Goal: Task Accomplishment & Management: Complete application form

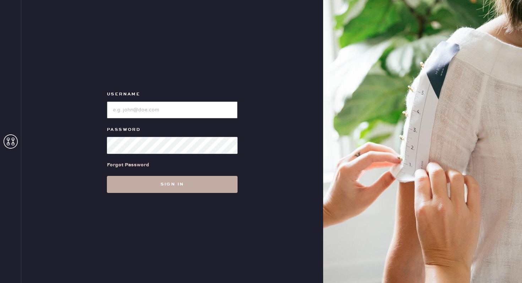
type input "reformationbethesdarow"
click at [192, 186] on button "Sign in" at bounding box center [172, 184] width 131 height 17
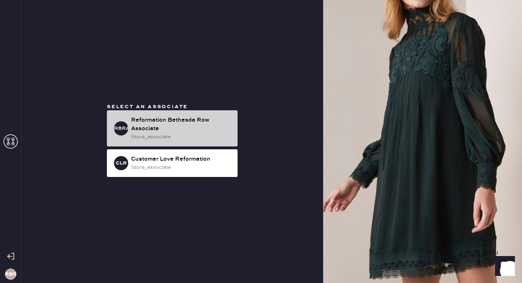
click at [184, 121] on div "Reformation Bethesda Row Associate" at bounding box center [181, 124] width 101 height 17
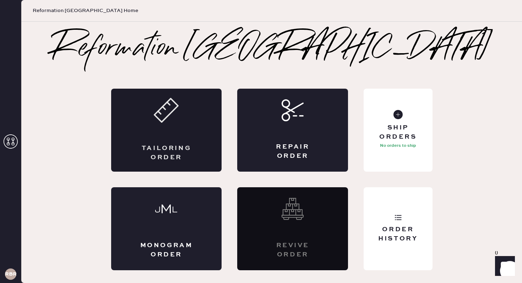
click at [149, 129] on div "Tailoring Order" at bounding box center [166, 130] width 111 height 83
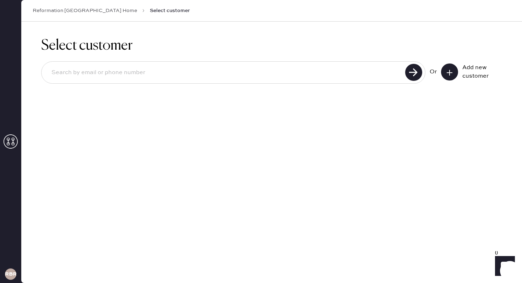
click at [365, 73] on input at bounding box center [224, 73] width 357 height 16
click at [413, 44] on h1 "Select customer" at bounding box center [271, 45] width 460 height 17
click at [387, 71] on input at bounding box center [224, 73] width 357 height 16
type input "[EMAIL_ADDRESS][DOMAIN_NAME]"
click at [449, 73] on use at bounding box center [449, 73] width 6 height 6
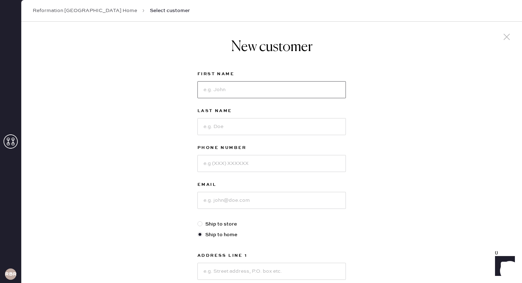
click at [282, 92] on input at bounding box center [271, 89] width 148 height 17
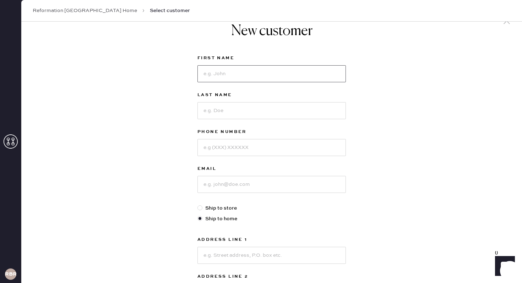
scroll to position [17, 0]
type input "[PERSON_NAME]"
type input "2406870953"
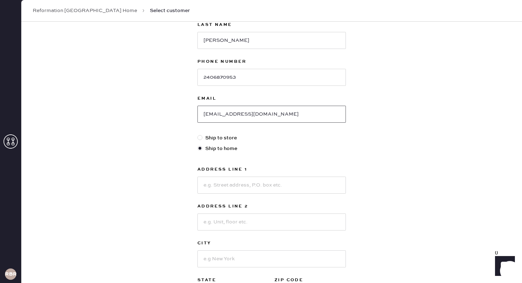
scroll to position [90, 0]
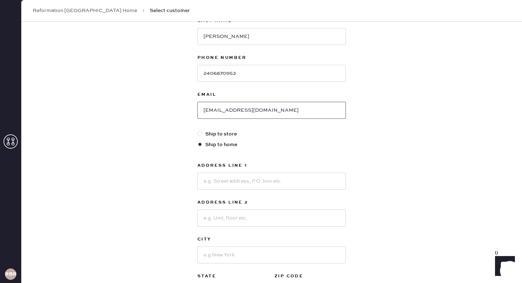
type input "[EMAIL_ADDRESS][DOMAIN_NAME]"
click at [274, 185] on input at bounding box center [271, 181] width 148 height 17
type input "[STREET_ADDRESS][PERSON_NAME]"
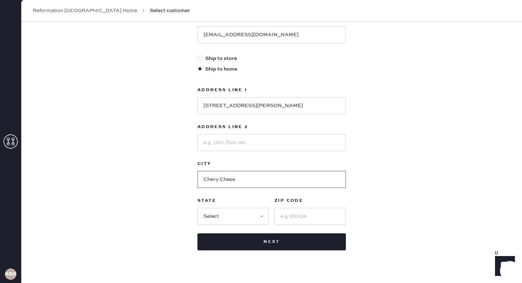
scroll to position [178, 0]
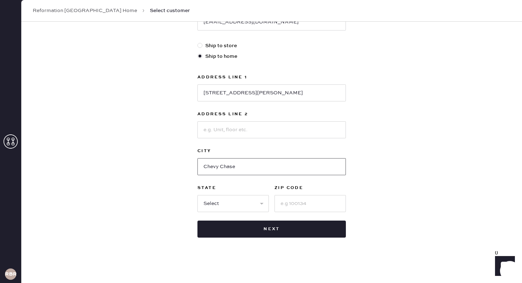
type input "Chevy Chase"
click at [255, 203] on select "Select AK AL AR AZ CA CO CT [GEOGRAPHIC_DATA] DE FL [GEOGRAPHIC_DATA] HI [GEOGR…" at bounding box center [232, 203] width 71 height 17
select select "MD"
click at [197, 195] on select "Select AK AL AR AZ CA CO CT [GEOGRAPHIC_DATA] DE FL [GEOGRAPHIC_DATA] HI [GEOGR…" at bounding box center [232, 203] width 71 height 17
click at [290, 203] on input at bounding box center [309, 203] width 71 height 17
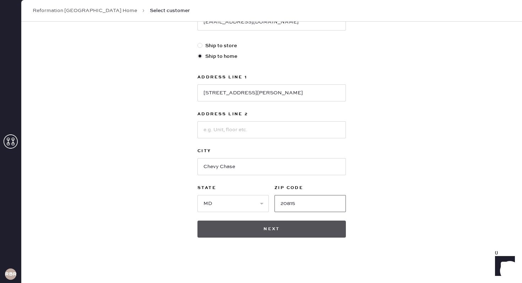
type input "20815"
click at [286, 233] on button "Next" at bounding box center [271, 229] width 148 height 17
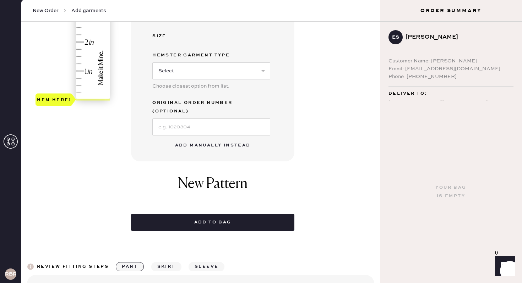
scroll to position [255, 0]
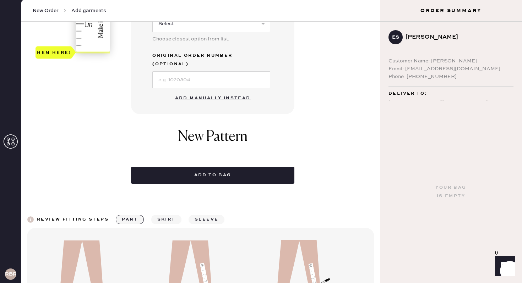
click at [204, 91] on button "Add manually instead" at bounding box center [213, 98] width 84 height 14
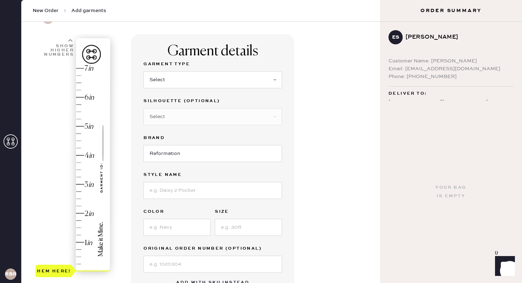
scroll to position [39, 0]
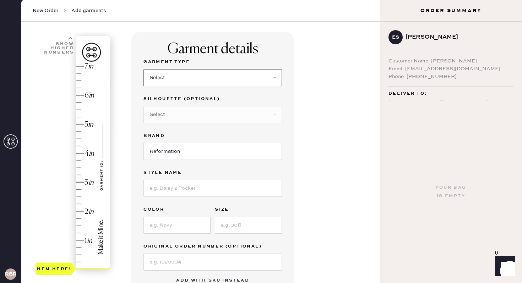
click at [269, 75] on select "Select Basic Skirt Jeans Leggings Pants Shorts Basic Sleeved Dress Basic Sleeve…" at bounding box center [212, 77] width 138 height 17
select select "4"
click at [143, 69] on select "Select Basic Skirt Jeans Leggings Pants Shorts Basic Sleeved Dress Basic Sleeve…" at bounding box center [212, 77] width 138 height 17
click at [274, 115] on select "Select Joggers Shorts Cropped Flare Boot Cut Straight Skinny Other" at bounding box center [212, 114] width 138 height 17
select select "11"
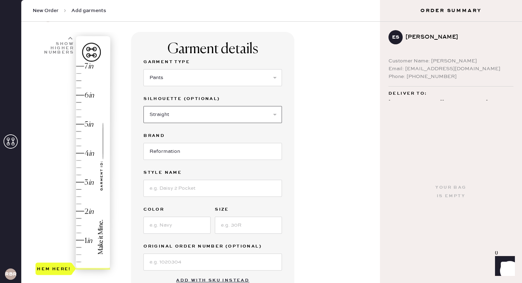
click at [143, 106] on select "Select Joggers Shorts Cropped Flare Boot Cut Straight Skinny Other" at bounding box center [212, 114] width 138 height 17
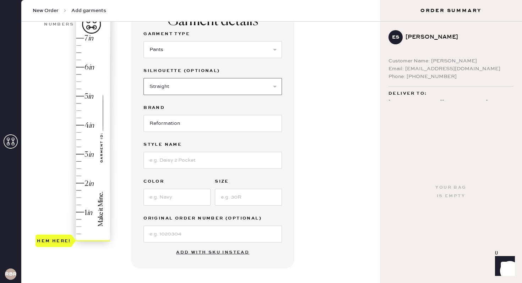
scroll to position [76, 0]
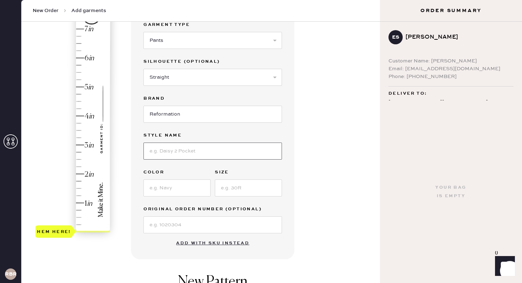
click at [250, 149] on input at bounding box center [212, 151] width 138 height 17
type input "Vida Low Rise Pant"
click at [200, 191] on input at bounding box center [176, 188] width 67 height 17
type input "black"
click at [255, 187] on input at bounding box center [248, 188] width 67 height 17
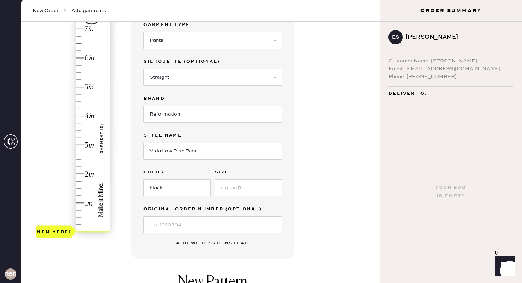
type input "1.5"
click at [81, 188] on div "Hem here!" at bounding box center [73, 130] width 76 height 209
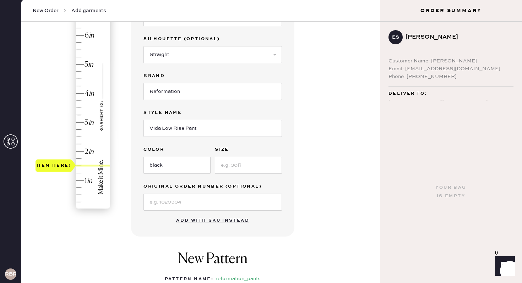
scroll to position [103, 0]
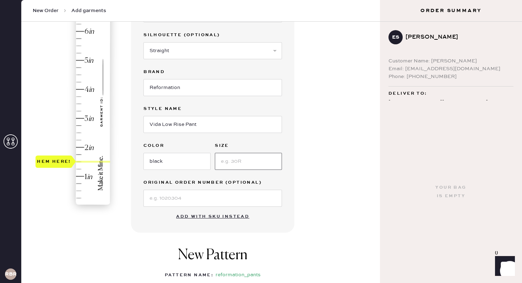
click at [274, 161] on input at bounding box center [248, 161] width 67 height 17
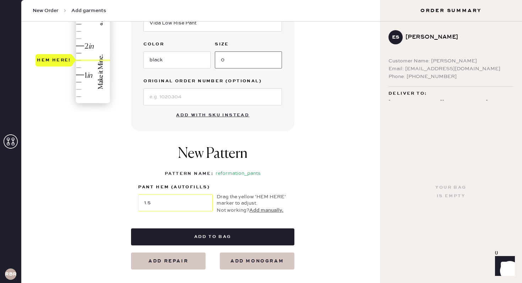
scroll to position [208, 0]
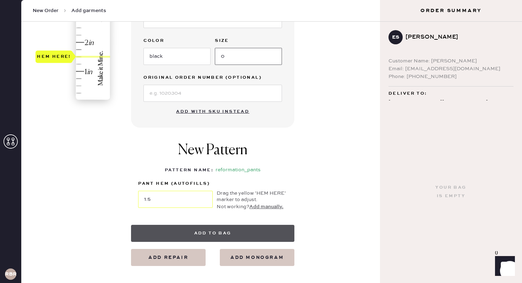
type input "0"
click at [248, 234] on button "Add to bag" at bounding box center [212, 233] width 163 height 17
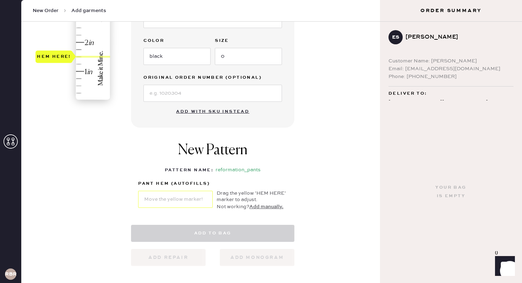
select select "4"
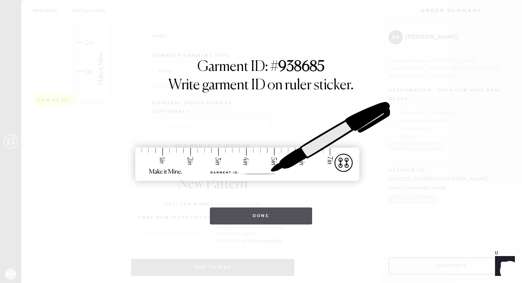
click at [249, 209] on button "Done" at bounding box center [261, 216] width 103 height 17
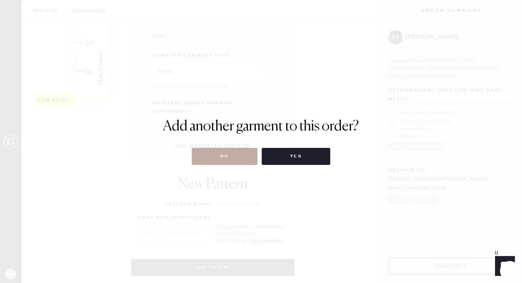
click at [209, 157] on button "No" at bounding box center [225, 156] width 66 height 17
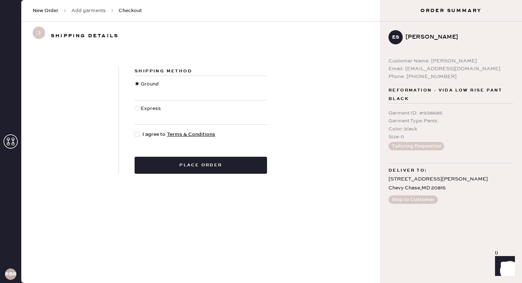
click at [136, 135] on div at bounding box center [136, 134] width 5 height 5
click at [135, 131] on input "I agree to Terms & Conditions" at bounding box center [134, 131] width 0 height 0
checkbox input "true"
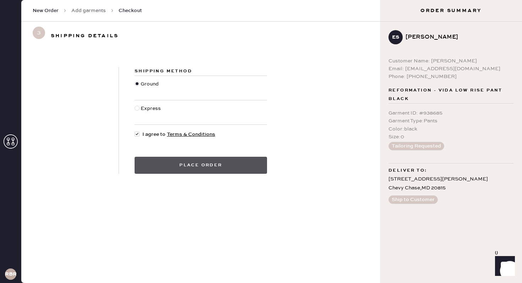
click at [193, 167] on button "Place order" at bounding box center [200, 165] width 132 height 17
